Goal: Submit feedback/report problem

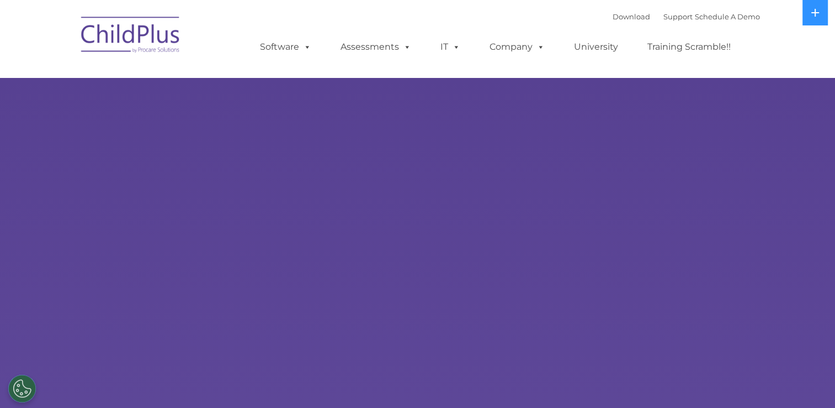
select select "MEDIUM"
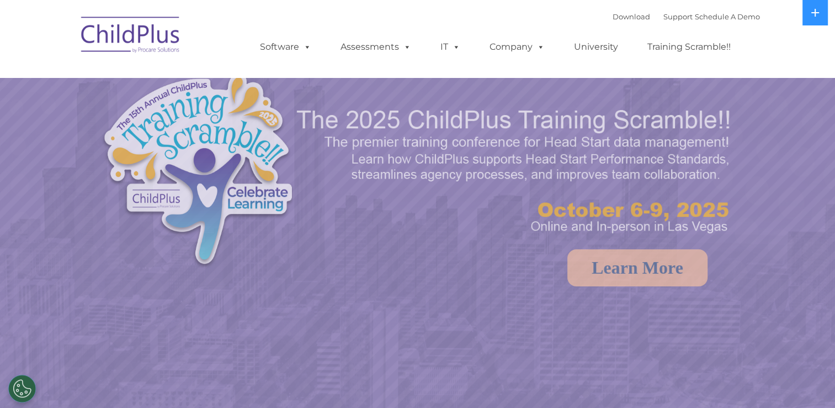
select select "MEDIUM"
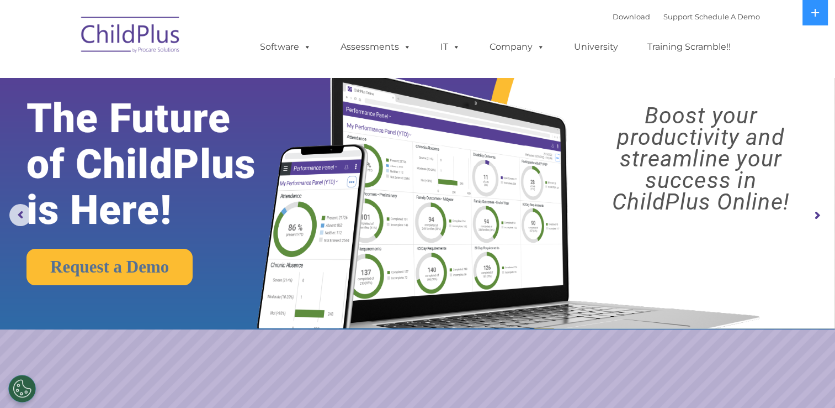
click at [149, 42] on img at bounding box center [131, 36] width 110 height 55
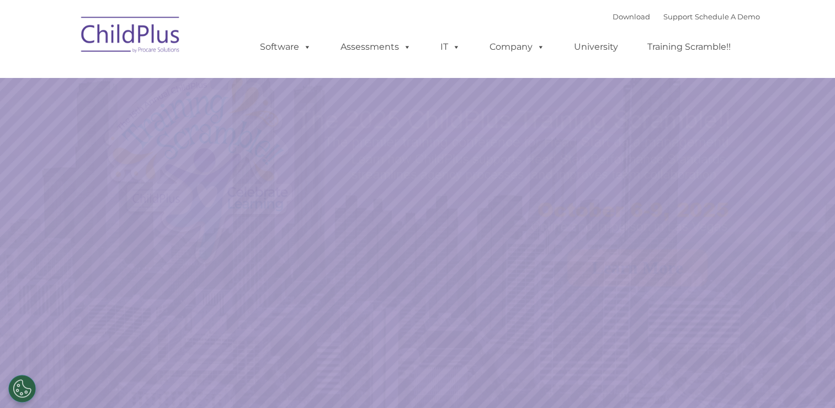
select select "MEDIUM"
